Goal: Information Seeking & Learning: Learn about a topic

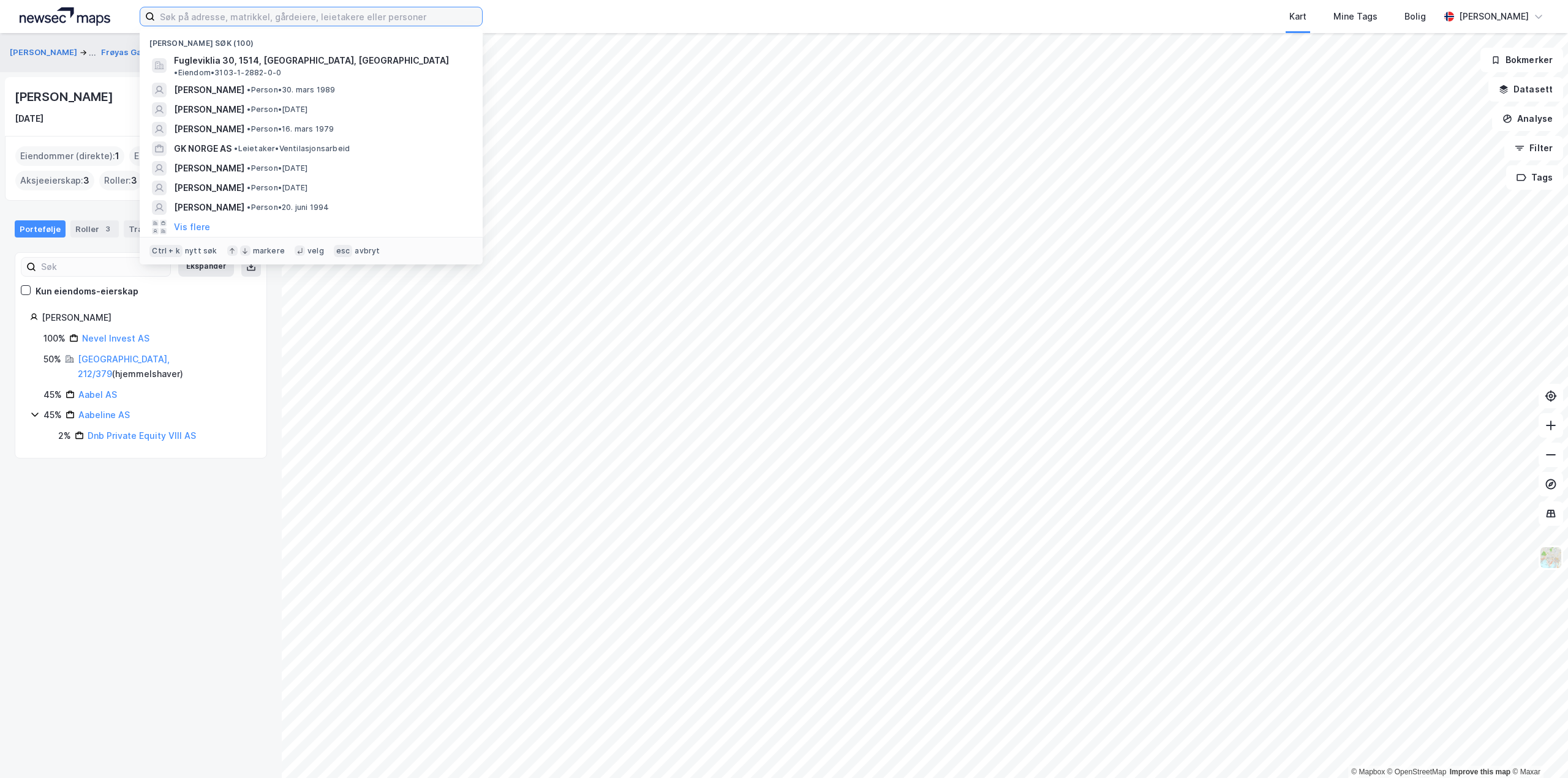
click at [332, 17] on input at bounding box center [319, 16] width 327 height 18
click at [261, 144] on span "• Leietaker • Ventilasjonsarbeid" at bounding box center [291, 149] width 116 height 10
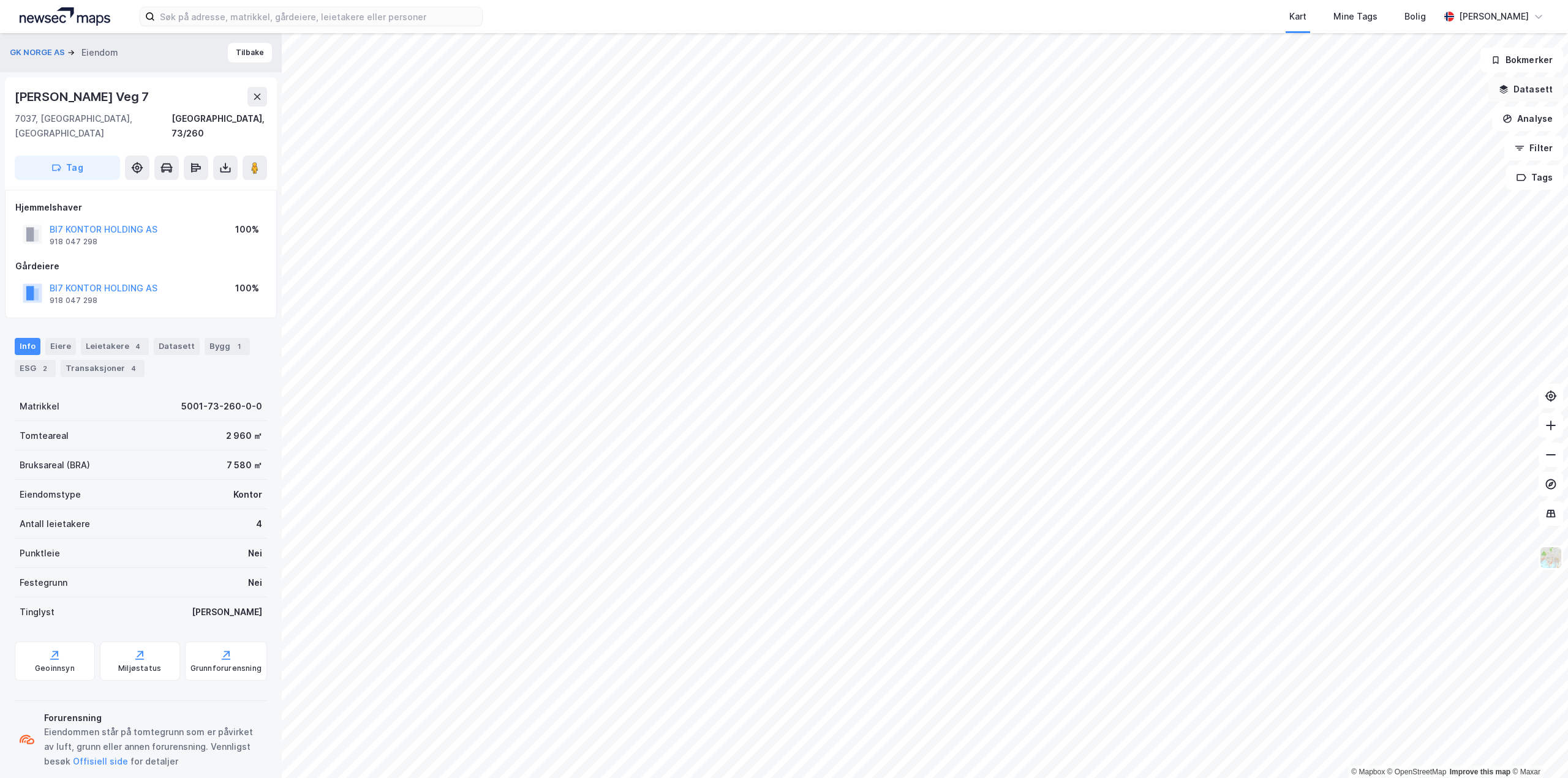
click at [1547, 89] on button "Datasett" at bounding box center [1526, 89] width 75 height 25
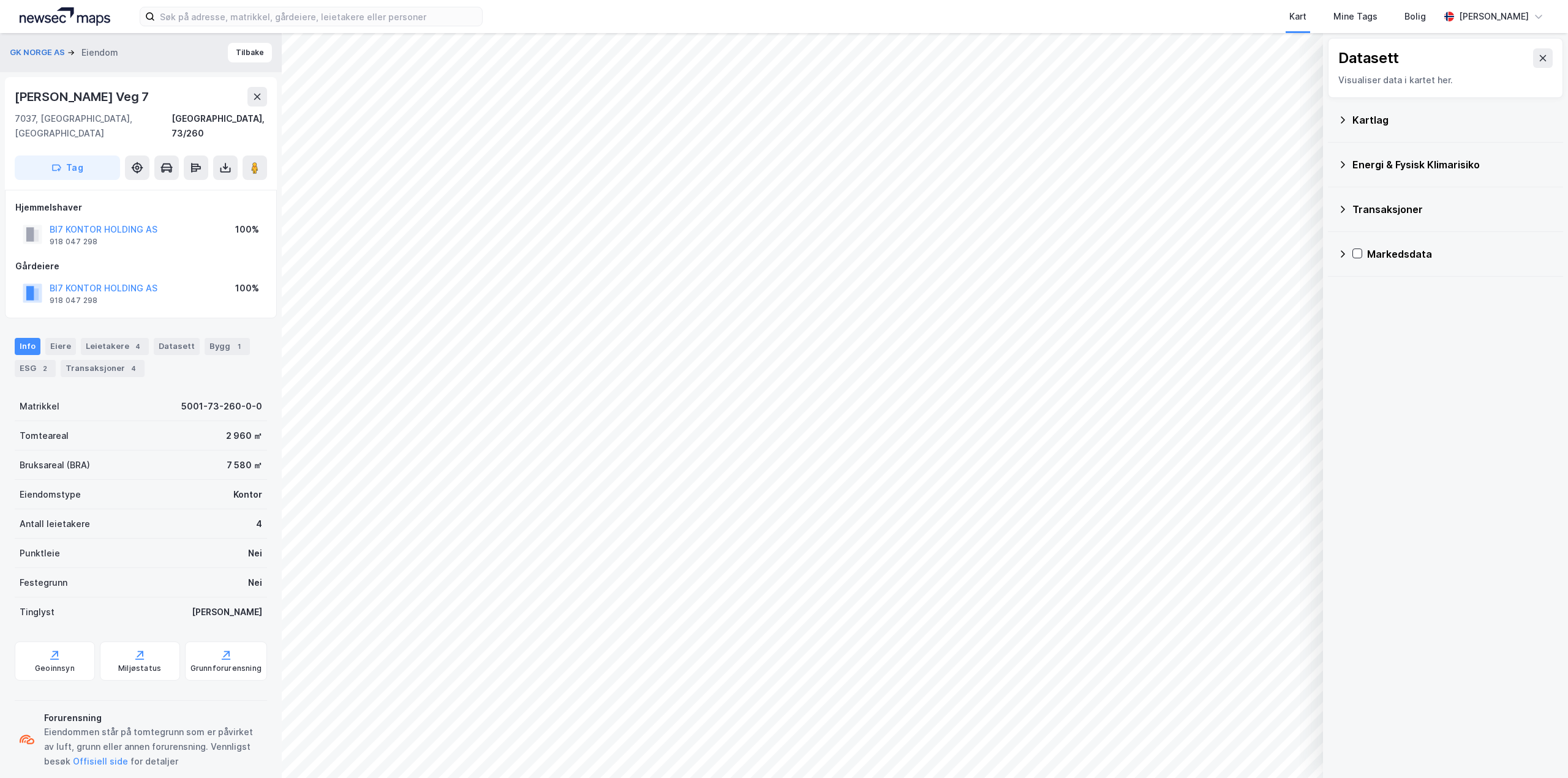
click at [1373, 116] on div "Kartlag" at bounding box center [1453, 120] width 201 height 15
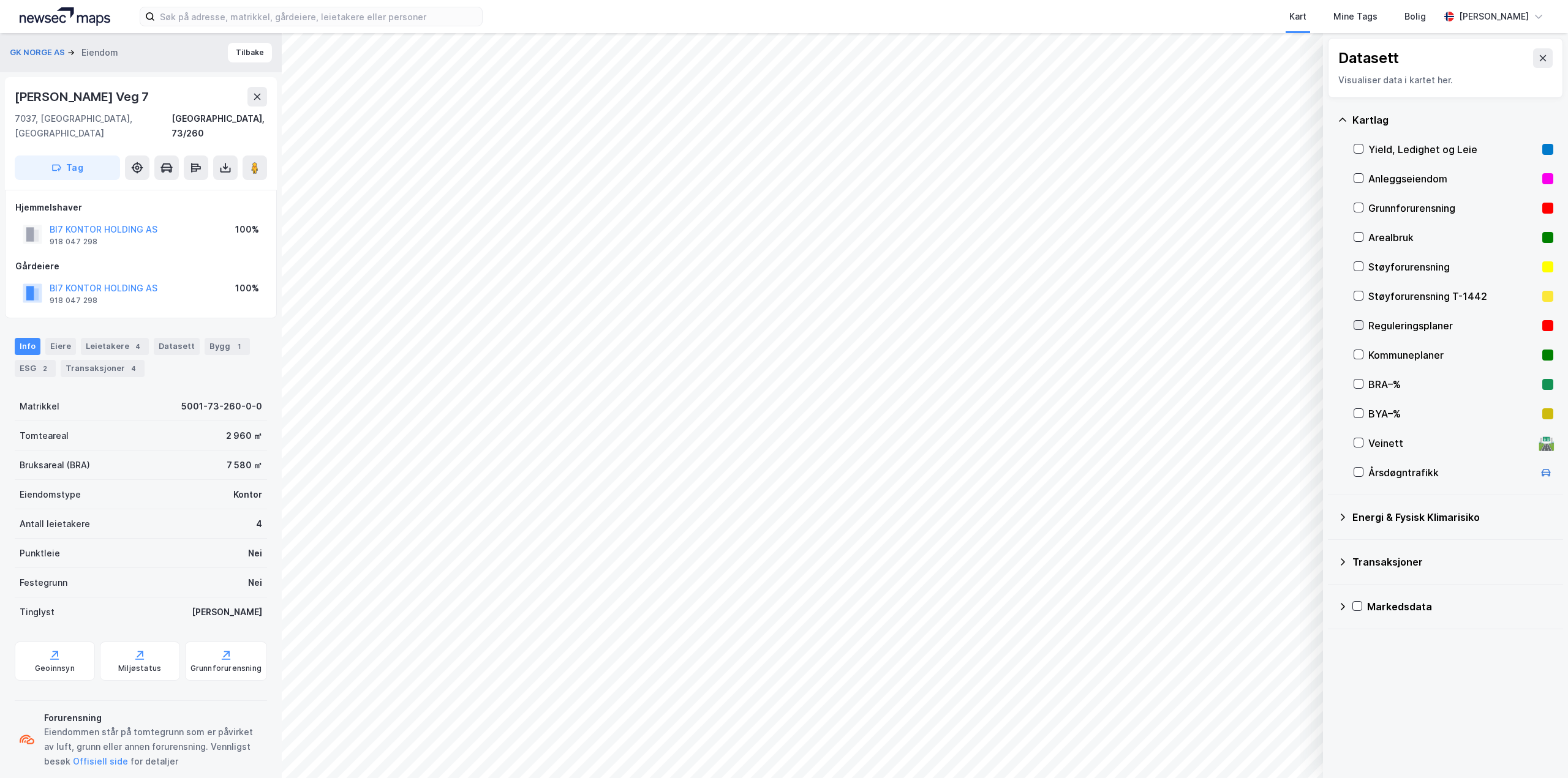
click at [1359, 323] on icon at bounding box center [1358, 324] width 8 height 8
